Goal: Task Accomplishment & Management: Manage account settings

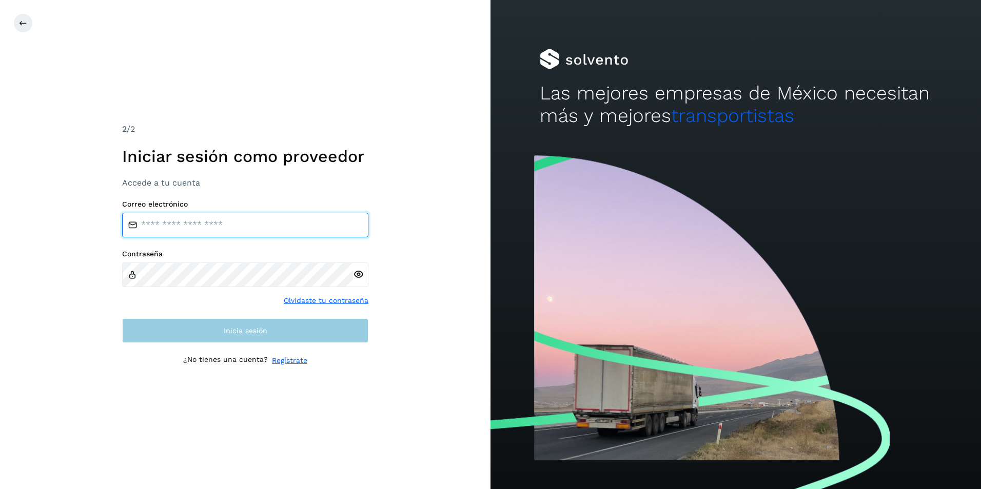
type input "**********"
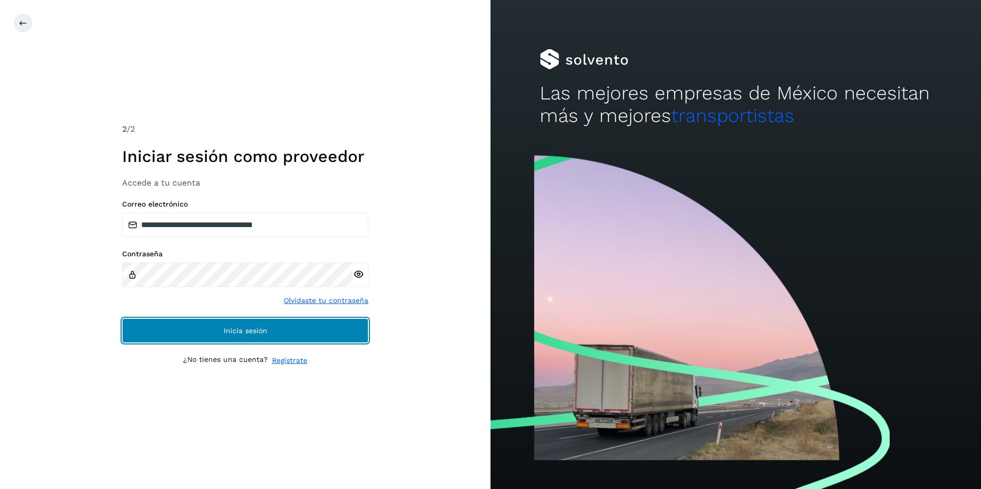
click at [190, 337] on button "Inicia sesión" at bounding box center [245, 331] width 246 height 25
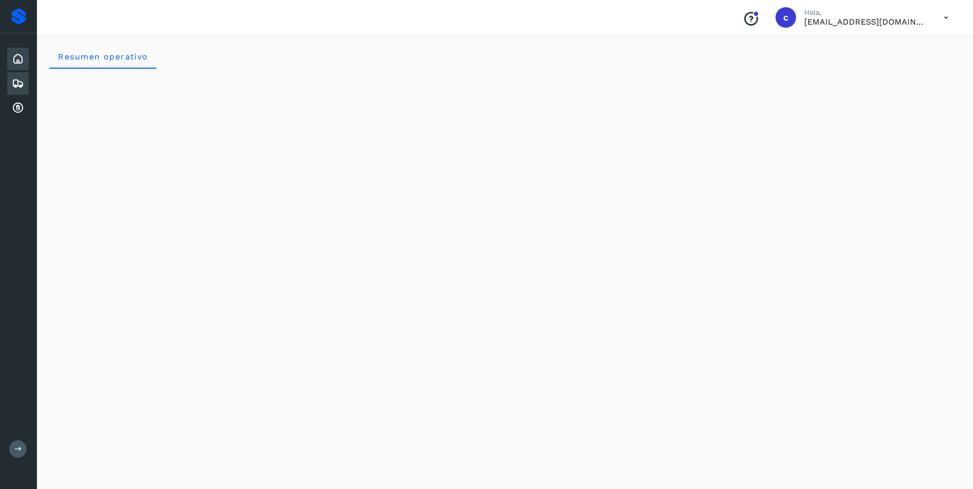
click at [21, 85] on icon at bounding box center [18, 83] width 12 height 12
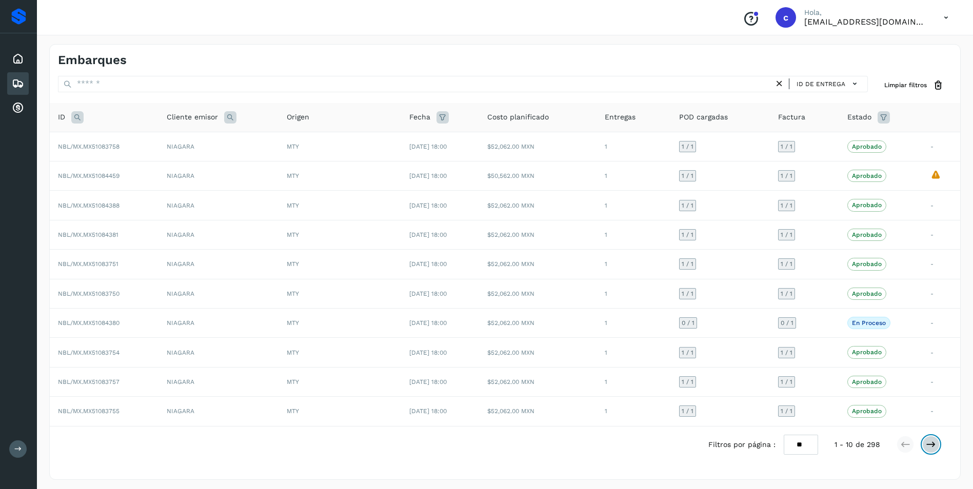
click at [934, 441] on icon at bounding box center [931, 445] width 10 height 10
click at [906, 448] on icon at bounding box center [905, 445] width 10 height 10
click at [933, 446] on icon at bounding box center [931, 445] width 10 height 10
click at [943, 15] on icon at bounding box center [946, 17] width 21 height 21
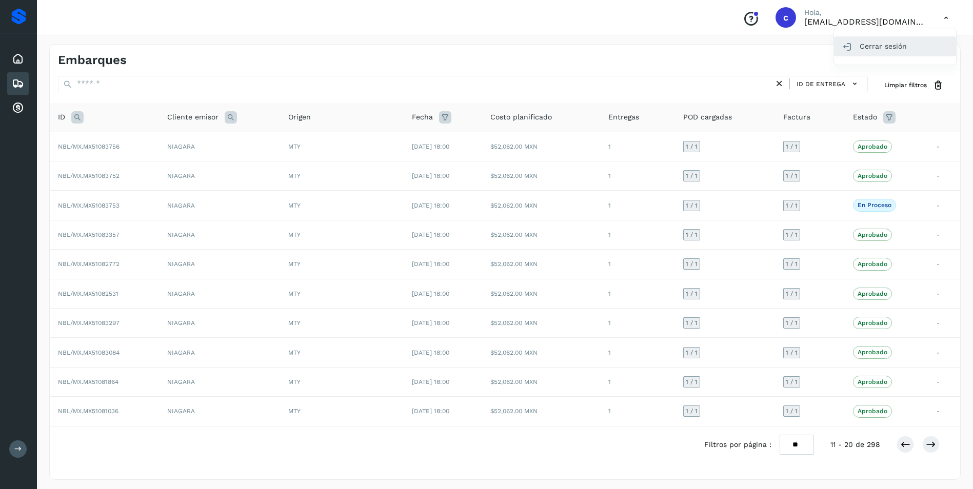
click at [868, 55] on div "Cerrar sesión" at bounding box center [895, 45] width 122 height 19
